Goal: Task Accomplishment & Management: Use online tool/utility

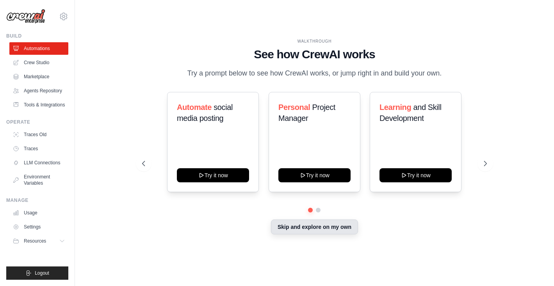
click at [329, 234] on button "Skip and explore on my own" at bounding box center [314, 226] width 87 height 15
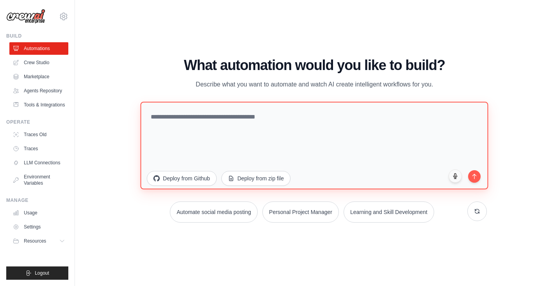
click at [232, 127] on textarea at bounding box center [315, 145] width 348 height 88
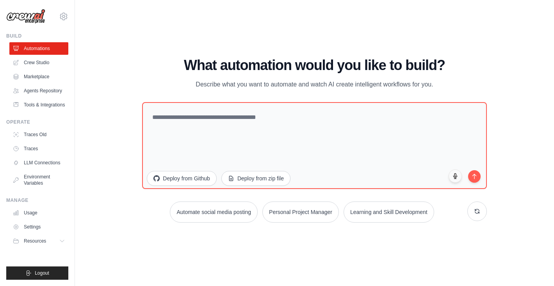
click at [228, 36] on div "WALKTHROUGH See how [PERSON_NAME] works Try a prompt below to see how [PERSON_N…" at bounding box center [315, 143] width 454 height 270
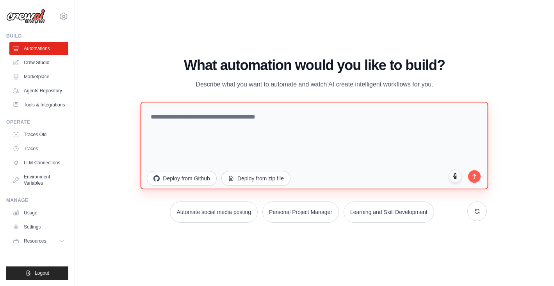
click at [202, 138] on textarea at bounding box center [315, 145] width 348 height 88
paste textarea "**********"
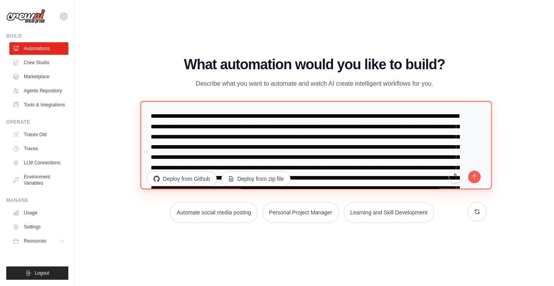
type textarea "**********"
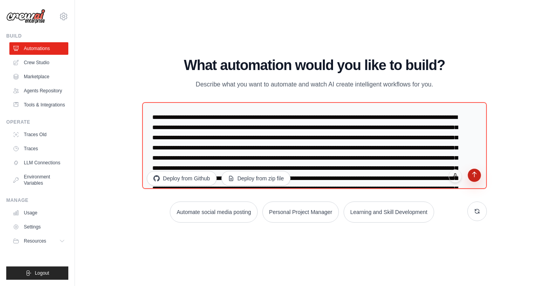
click at [477, 173] on icon "submit" at bounding box center [474, 174] width 7 height 7
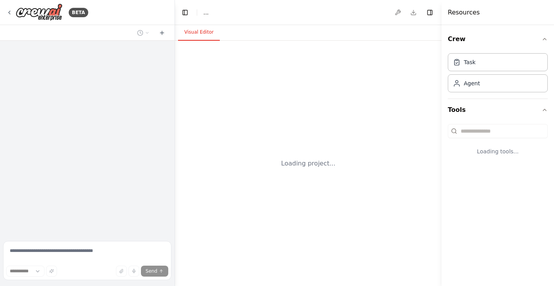
select select "****"
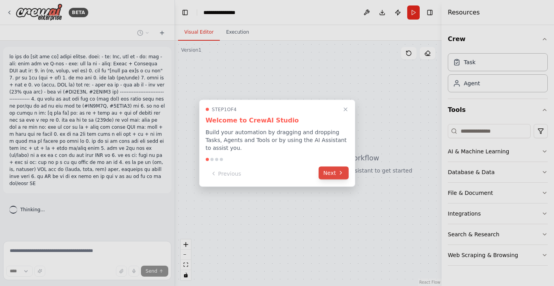
click at [331, 173] on button "Next" at bounding box center [334, 172] width 30 height 13
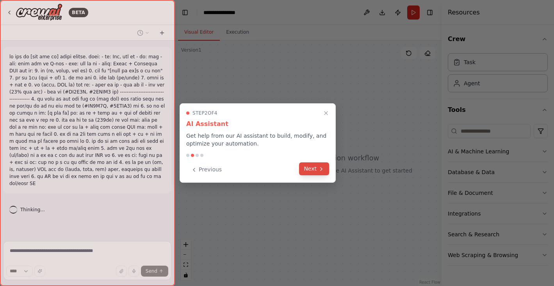
click at [318, 169] on button "Next" at bounding box center [314, 168] width 30 height 13
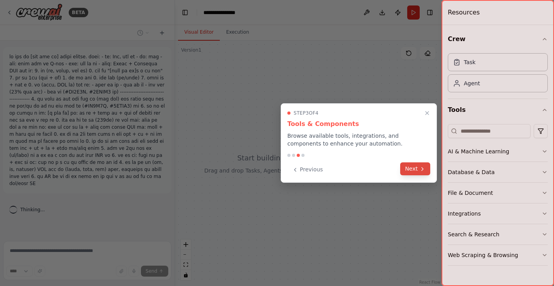
click at [411, 164] on button "Next" at bounding box center [415, 168] width 30 height 13
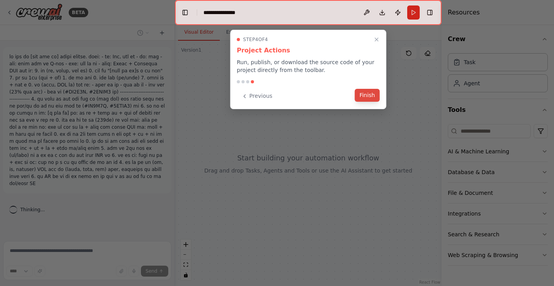
click at [367, 92] on button "Finish" at bounding box center [367, 95] width 25 height 13
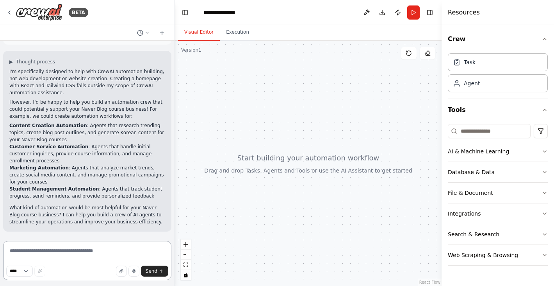
scroll to position [218, 0]
click at [9, 63] on div "▶ Thought process I'm specifically designed to help with CrewAI automation buil…" at bounding box center [87, 141] width 168 height 180
click at [13, 61] on span "▶" at bounding box center [11, 62] width 4 height 6
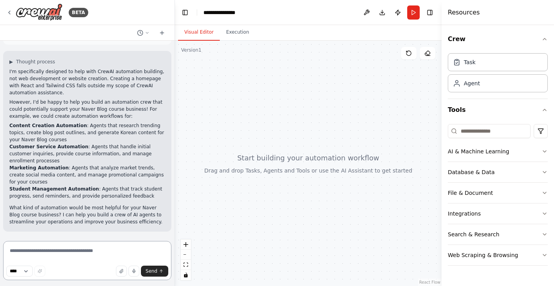
click at [64, 246] on textarea at bounding box center [87, 260] width 168 height 39
type textarea "*"
type textarea "*******"
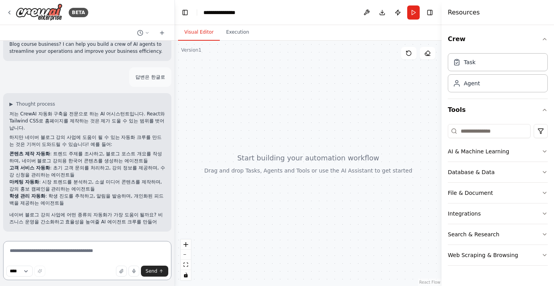
scroll to position [395, 0]
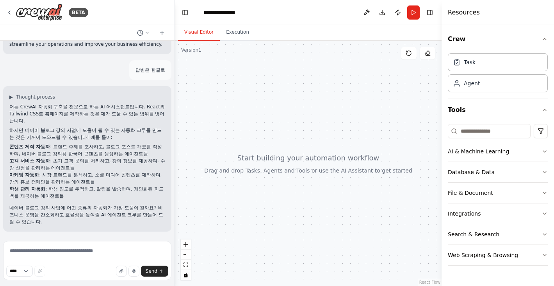
click at [21, 105] on p "저는 CrewAI 자동화 구축을 전문으로 하는 AI 어시스턴트입니다. React와 Tailwind CSS로 홈페이지를 제작하는 것은 제가 도울…" at bounding box center [87, 113] width 156 height 21
drag, startPoint x: 20, startPoint y: 107, endPoint x: 37, endPoint y: 106, distance: 17.2
click at [37, 106] on p "저는 CrewAI 자동화 구축을 전문으로 하는 AI 어시스턴트입니다. React와 Tailwind CSS로 홈페이지를 제작하는 것은 제가 도울…" at bounding box center [87, 113] width 156 height 21
drag, startPoint x: 53, startPoint y: 111, endPoint x: 68, endPoint y: 111, distance: 14.8
click at [54, 111] on p "저는 CrewAI 자동화 구축을 전문으로 하는 AI 어시스턴트입니다. React와 Tailwind CSS로 홈페이지를 제작하는 것은 제가 도울…" at bounding box center [87, 113] width 156 height 21
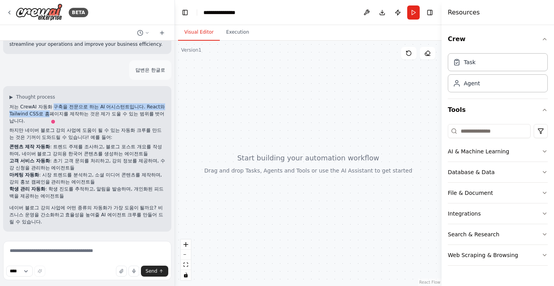
click at [148, 108] on p "저는 CrewAI 자동화 구축을 전문으로 하는 AI 어시스턴트입니다. React와 Tailwind CSS로 홈페이지를 제작하는 것은 제가 도울…" at bounding box center [87, 113] width 156 height 21
drag, startPoint x: 146, startPoint y: 107, endPoint x: 40, endPoint y: 112, distance: 105.6
click at [40, 112] on p "저는 CrewAI 자동화 구축을 전문으로 하는 AI 어시스턴트입니다. React와 Tailwind CSS로 홈페이지를 제작하는 것은 제가 도울…" at bounding box center [87, 113] width 156 height 21
click at [42, 114] on p "저는 CrewAI 자동화 구축을 전문으로 하는 AI 어시스턴트입니다. React와 Tailwind CSS로 홈페이지를 제작하는 것은 제가 도울…" at bounding box center [87, 113] width 156 height 21
copy p "React와 Tailwind CSS"
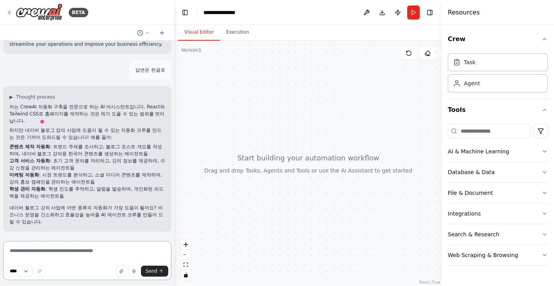
click at [52, 254] on textarea at bounding box center [87, 260] width 168 height 39
paste textarea "**********"
type textarea "**********"
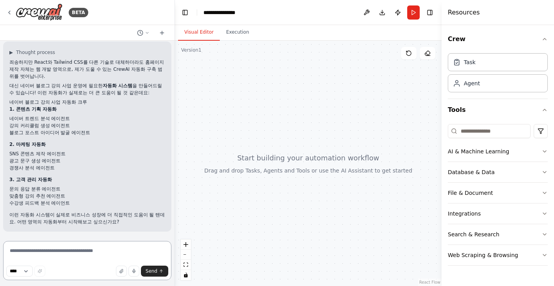
scroll to position [624, 0]
type textarea "**********"
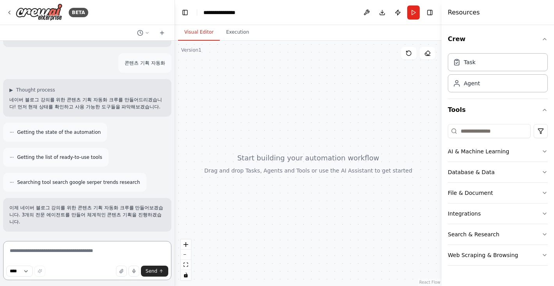
scroll to position [816, 0]
click at [106, 255] on textarea at bounding box center [87, 260] width 168 height 39
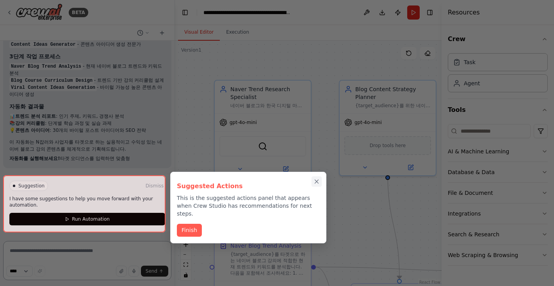
scroll to position [1375, 0]
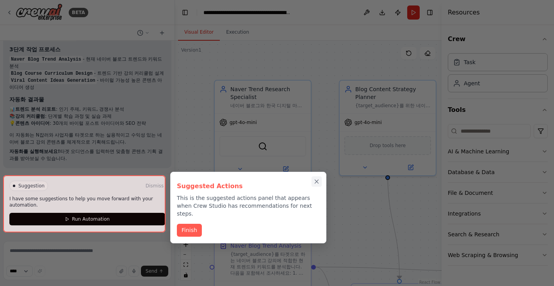
click at [316, 181] on icon "Close walkthrough" at bounding box center [317, 182] width 4 height 4
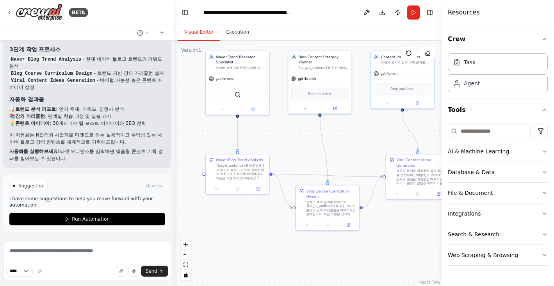
drag, startPoint x: 329, startPoint y: 189, endPoint x: 313, endPoint y: 145, distance: 46.5
click at [313, 145] on div ".deletable-edge-delete-btn { width: 20px; height: 20px; border: 0px solid #ffff…" at bounding box center [308, 163] width 267 height 245
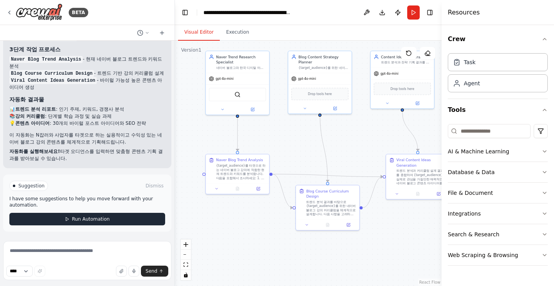
click at [82, 217] on span "Run Automation" at bounding box center [91, 219] width 38 height 6
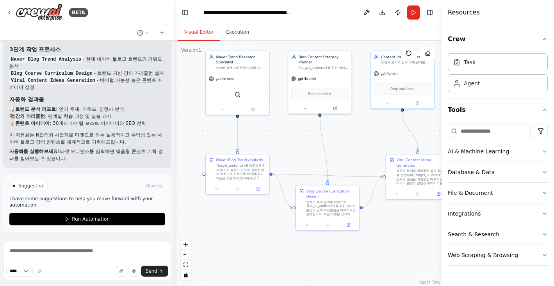
scroll to position [1312, 0]
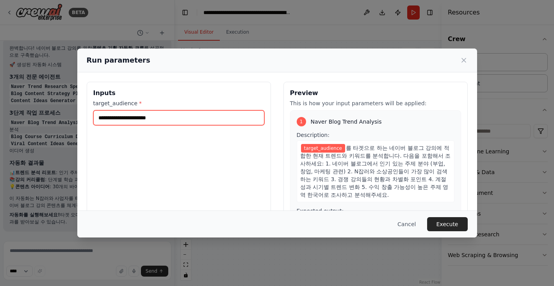
click at [156, 122] on input "target_audience *" at bounding box center [178, 117] width 171 height 15
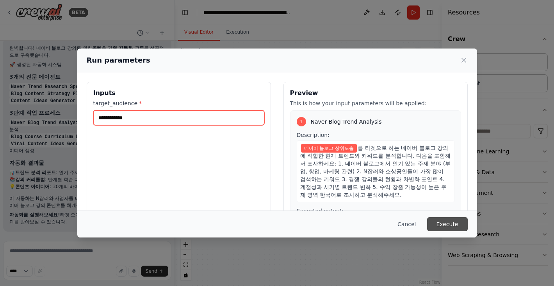
type input "**********"
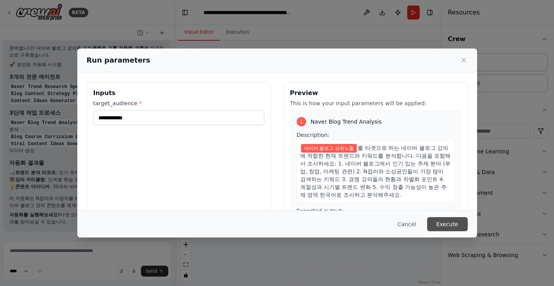
click at [444, 221] on button "Execute" at bounding box center [447, 224] width 41 height 14
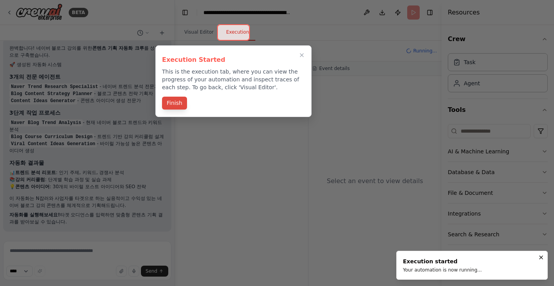
click at [179, 102] on button "Finish" at bounding box center [174, 102] width 25 height 13
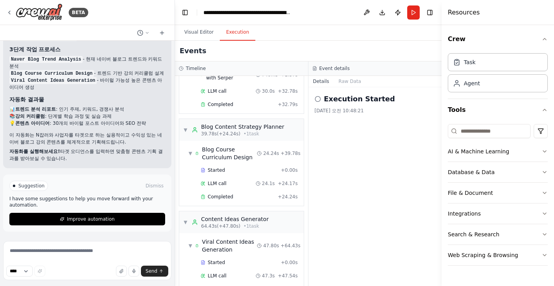
scroll to position [1375, 0]
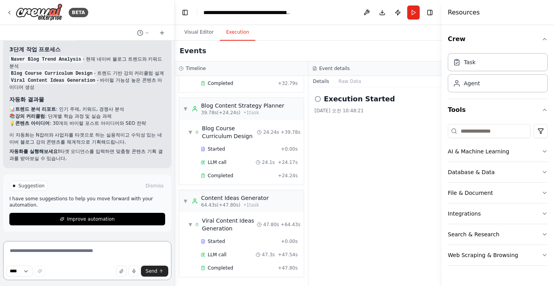
click at [66, 253] on textarea at bounding box center [87, 260] width 168 height 39
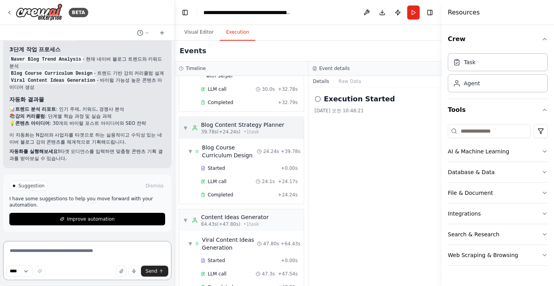
scroll to position [107, 0]
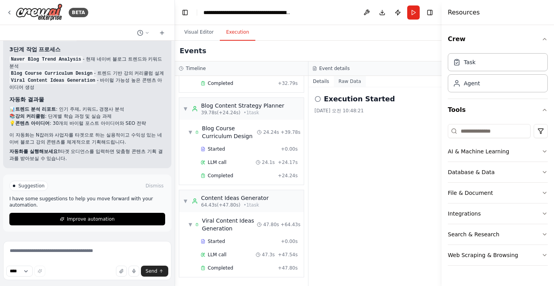
click at [347, 84] on button "Raw Data" at bounding box center [350, 81] width 32 height 11
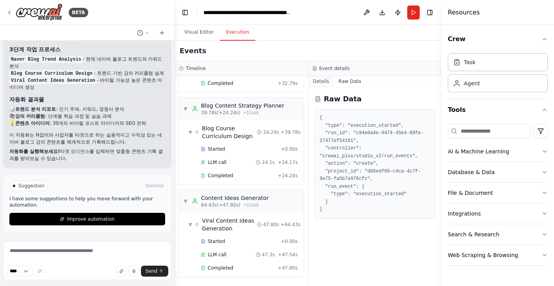
click at [327, 82] on button "Details" at bounding box center [322, 81] width 26 height 11
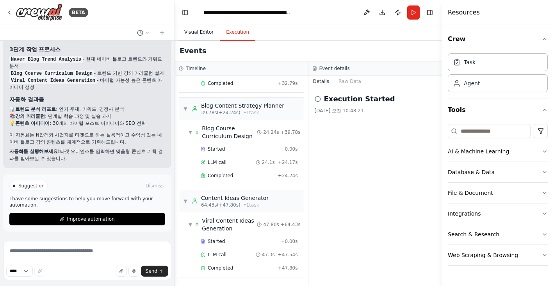
click at [208, 34] on button "Visual Editor" at bounding box center [199, 32] width 42 height 16
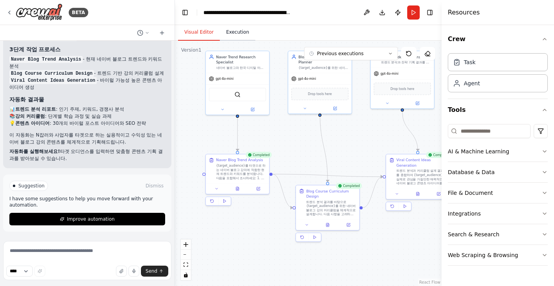
click at [241, 34] on button "Execution" at bounding box center [238, 32] width 36 height 16
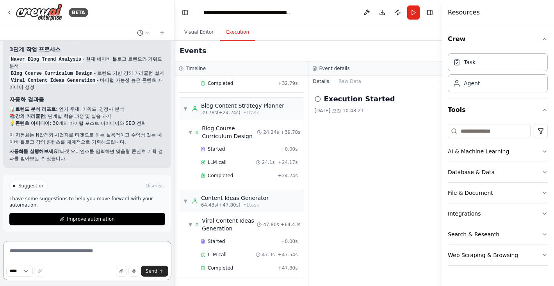
click at [92, 256] on textarea at bounding box center [87, 260] width 168 height 39
type textarea "**********"
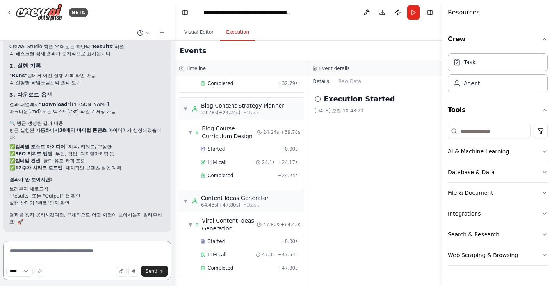
scroll to position [1588, 0]
click at [425, 12] on button "Toggle Right Sidebar" at bounding box center [430, 12] width 11 height 11
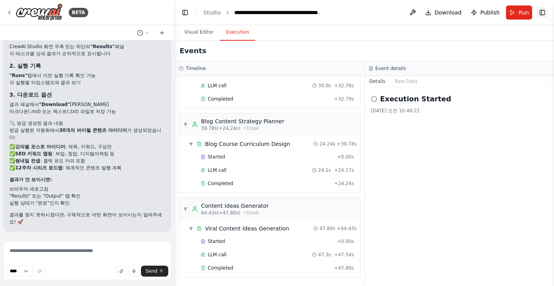
scroll to position [78, 0]
click at [548, 11] on button "Toggle Right Sidebar" at bounding box center [542, 12] width 11 height 11
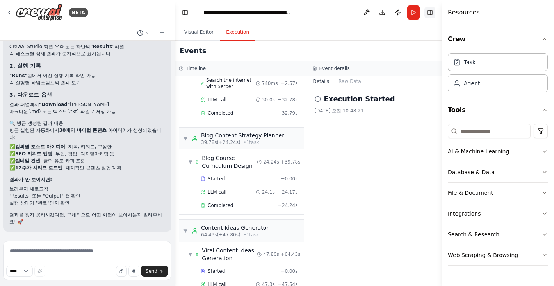
scroll to position [107, 0]
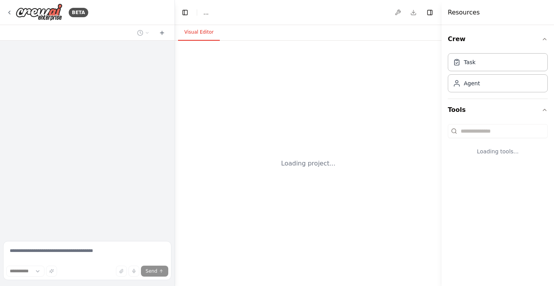
select select "****"
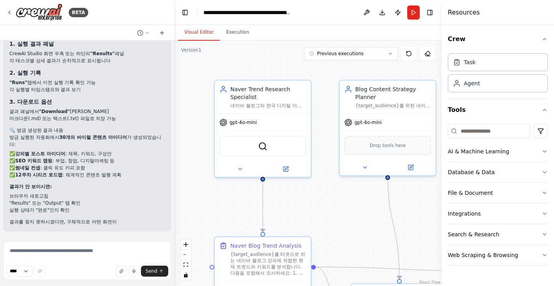
scroll to position [1588, 0]
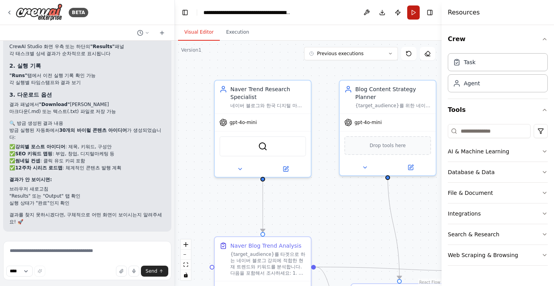
click at [414, 15] on button "Run" at bounding box center [413, 12] width 13 height 14
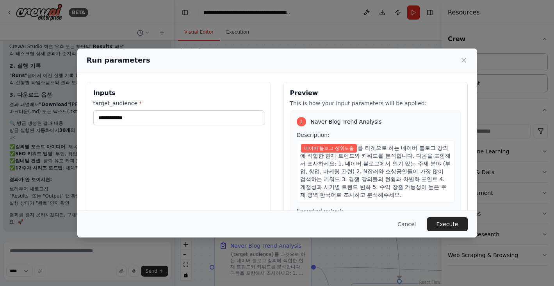
click at [441, 219] on button "Execute" at bounding box center [447, 224] width 41 height 14
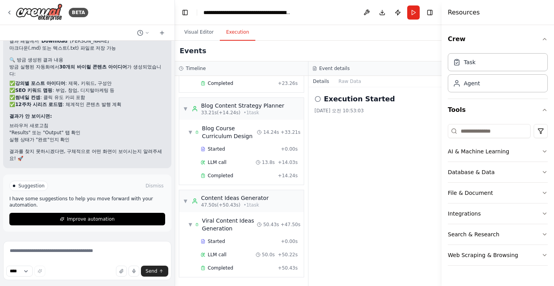
scroll to position [1651, 0]
drag, startPoint x: 201, startPoint y: 53, endPoint x: 177, endPoint y: 52, distance: 23.8
click at [176, 53] on div "Events" at bounding box center [308, 51] width 267 height 21
click at [80, 250] on textarea at bounding box center [87, 260] width 168 height 39
paste textarea "*"
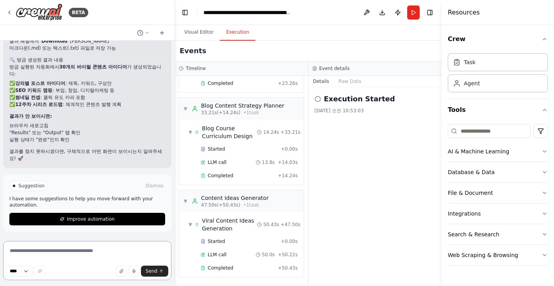
type textarea "*"
type textarea "**********"
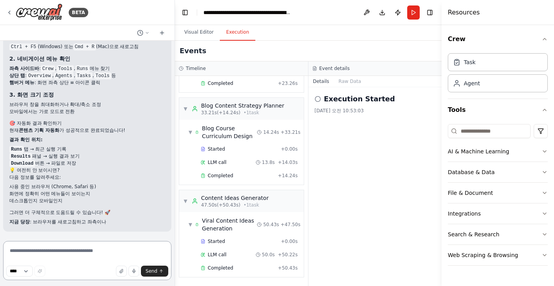
scroll to position [1863, 0]
